Goal: Transaction & Acquisition: Purchase product/service

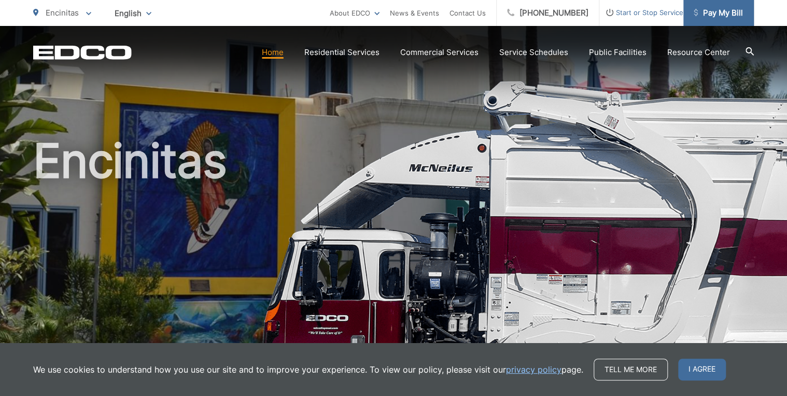
click at [721, 15] on span "Pay My Bill" at bounding box center [718, 13] width 49 height 12
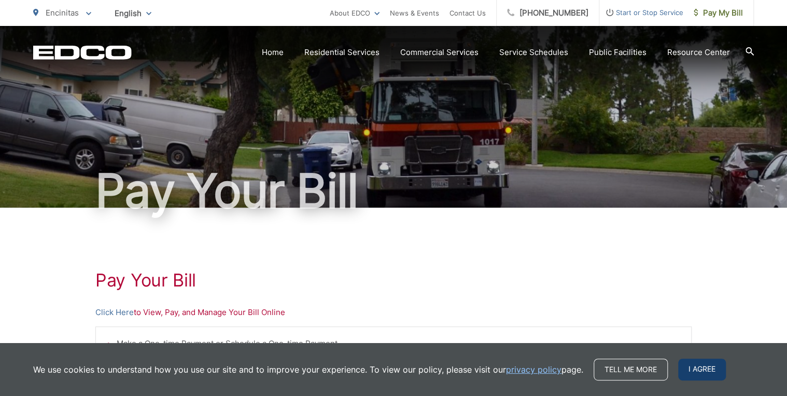
click at [703, 366] on span "I agree" at bounding box center [702, 369] width 48 height 22
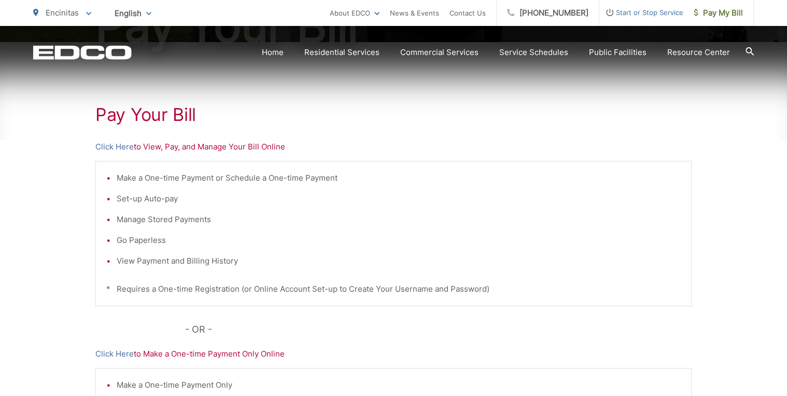
scroll to position [166, 0]
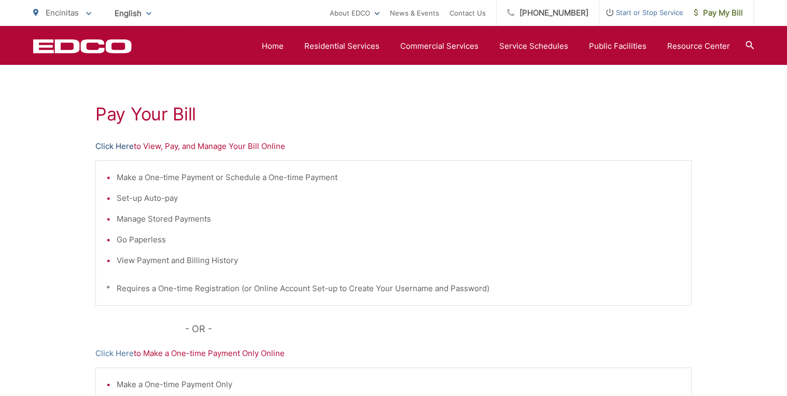
click at [125, 148] on link "Click Here" at bounding box center [114, 146] width 38 height 12
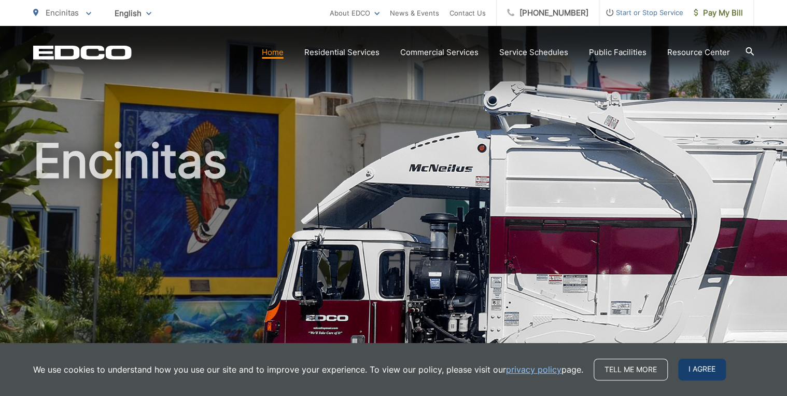
click at [709, 366] on span "I agree" at bounding box center [702, 369] width 48 height 22
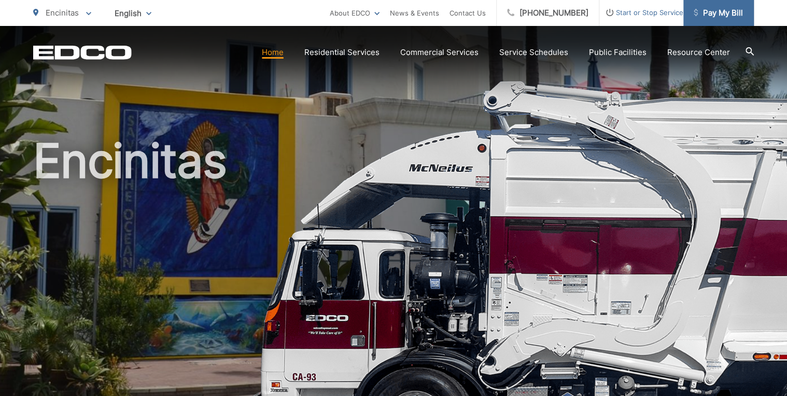
click at [723, 10] on span "Pay My Bill" at bounding box center [718, 13] width 49 height 12
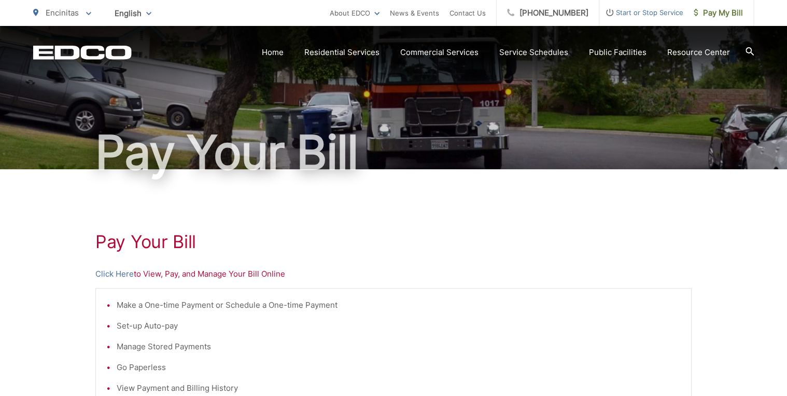
scroll to position [83, 0]
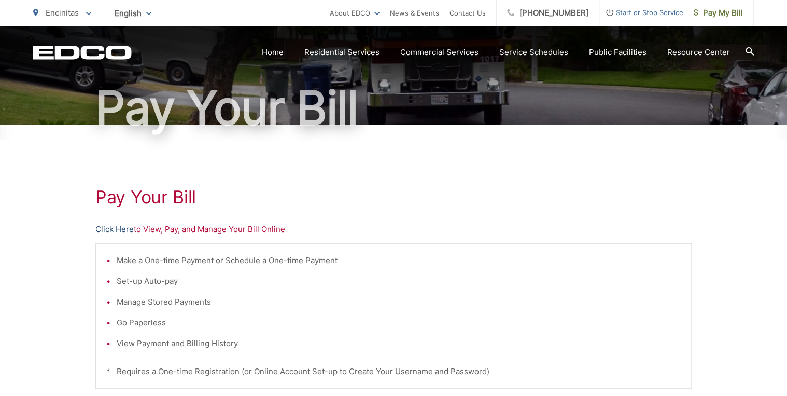
click at [116, 229] on link "Click Here" at bounding box center [114, 229] width 38 height 12
